Goal: Transaction & Acquisition: Purchase product/service

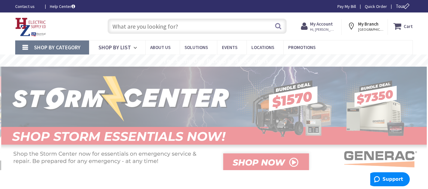
click at [254, 26] on input "text" at bounding box center [197, 26] width 179 height 15
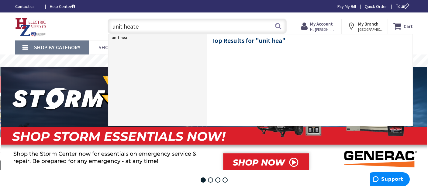
type input "unit heater"
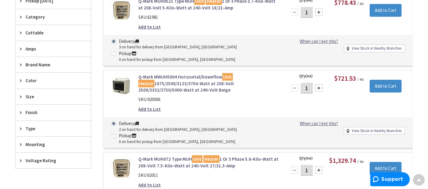
click at [152, 76] on link "Q-Mark MWUH5004 Horizontal/Downflow Unit Heater 1875/2500/3123/3750-Watt at 208…" at bounding box center [208, 83] width 141 height 19
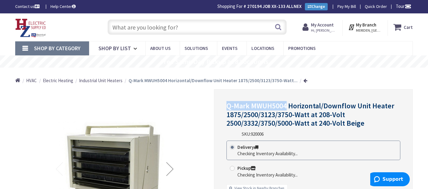
click at [285, 107] on span "Q-Mark MWUH5004 Horizontal/Downflow Unit Heater 1875/2500/3123/3750-Watt at 208…" at bounding box center [311, 114] width 168 height 27
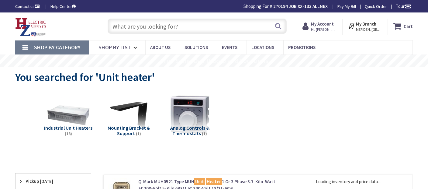
click at [139, 115] on img at bounding box center [129, 115] width 46 height 46
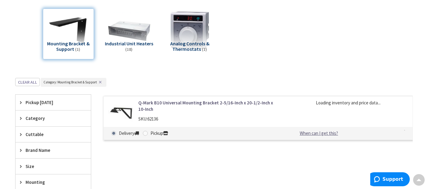
scroll to position [90, 0]
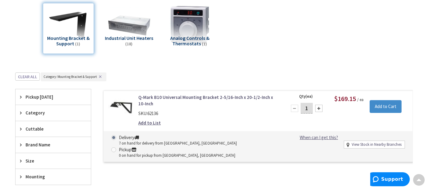
click at [144, 102] on link "Q-Mark B10 Universal Mounting Bracket 2-5/16-Inch x 20-1/2-Inch x 10-Inch" at bounding box center [208, 100] width 141 height 13
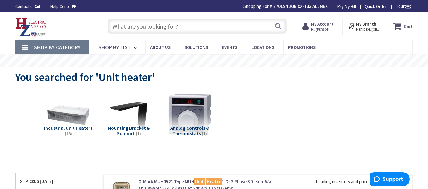
click at [174, 119] on img at bounding box center [190, 114] width 50 height 50
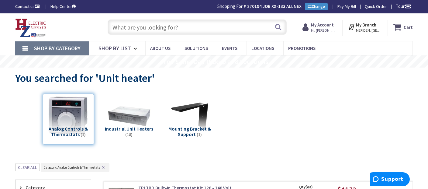
click at [163, 29] on input "text" at bounding box center [197, 26] width 179 height 15
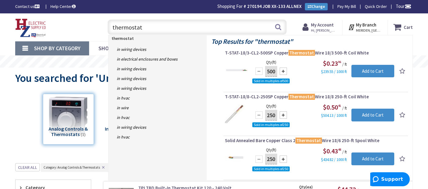
type input "thermostat"
click at [278, 26] on button "Search" at bounding box center [278, 27] width 8 height 14
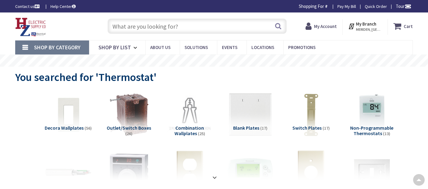
click at [213, 174] on strong at bounding box center [214, 177] width 7 height 7
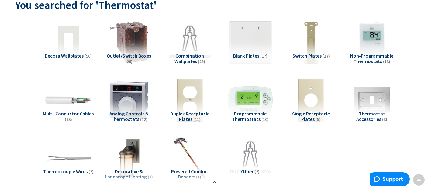
click at [144, 117] on span "(12)" at bounding box center [143, 118] width 7 height 5
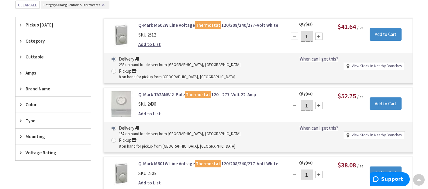
click at [164, 22] on link "Q-Mark M602W Line Voltage Thermostat 120/208/240/277-Volt White" at bounding box center [208, 25] width 141 height 6
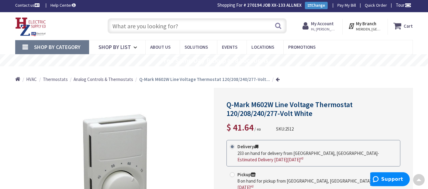
scroll to position [1, 0]
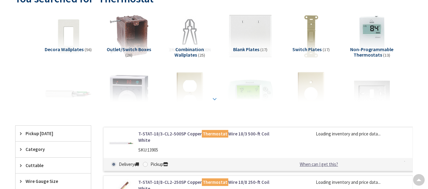
click at [217, 98] on strong at bounding box center [214, 98] width 7 height 7
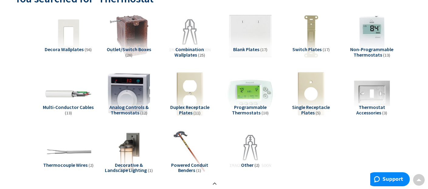
click at [129, 104] on img at bounding box center [129, 94] width 50 height 50
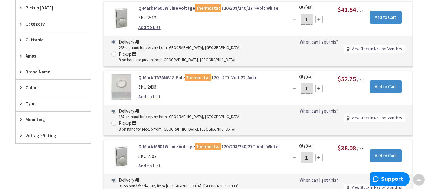
scroll to position [278, 0]
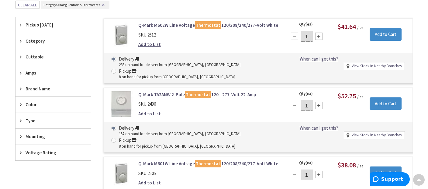
click at [165, 25] on link "Q-Mark M602W Line Voltage Thermostat 120/208/240/277-Volt White" at bounding box center [208, 25] width 141 height 6
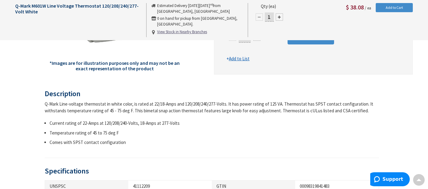
scroll to position [181, 0]
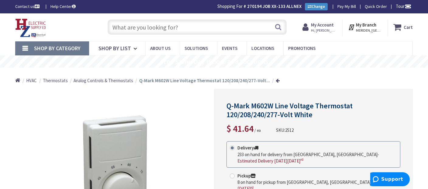
click at [246, 103] on span "Q-Mark M602W Line Voltage Thermostat 120/208/240/277-Volt White" at bounding box center [290, 110] width 126 height 18
click at [239, 105] on span "Q-Mark M602W Line Voltage Thermostat 120/208/240/277-Volt White" at bounding box center [290, 110] width 126 height 18
drag, startPoint x: 227, startPoint y: 107, endPoint x: 275, endPoint y: 106, distance: 47.7
click at [275, 106] on span "Q-Mark M602W Line Voltage Thermostat 120/208/240/277-Volt White" at bounding box center [290, 110] width 126 height 18
copy span "Q-Mark M602W"
